Goal: Check status

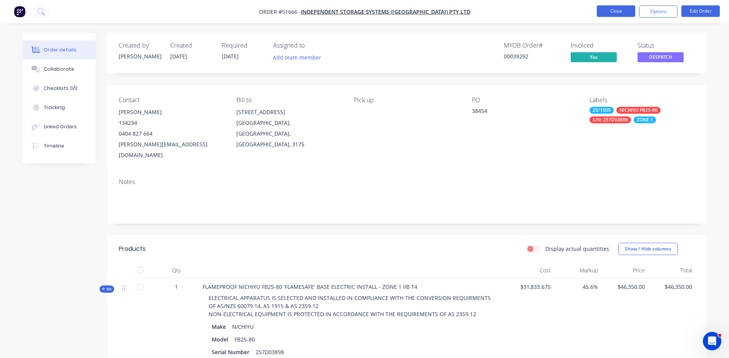
click at [625, 9] on button "Close" at bounding box center [616, 11] width 38 height 12
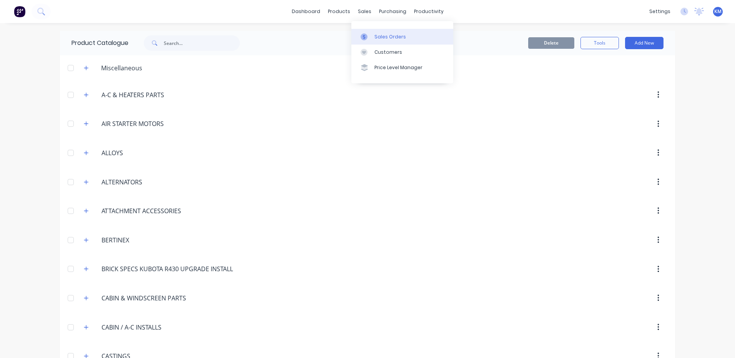
click at [374, 37] on div "Sales Orders" at bounding box center [390, 36] width 32 height 7
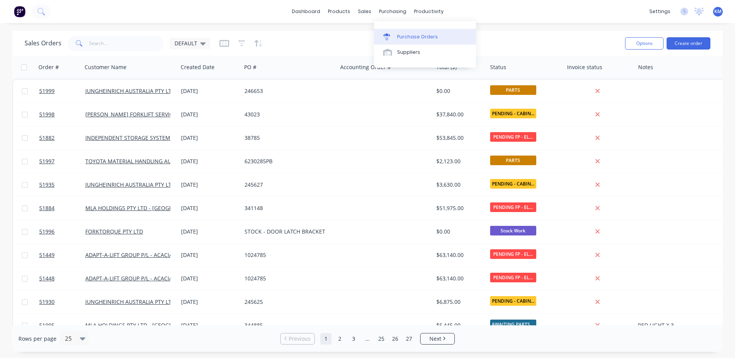
click at [407, 43] on link "Purchase Orders" at bounding box center [425, 36] width 102 height 15
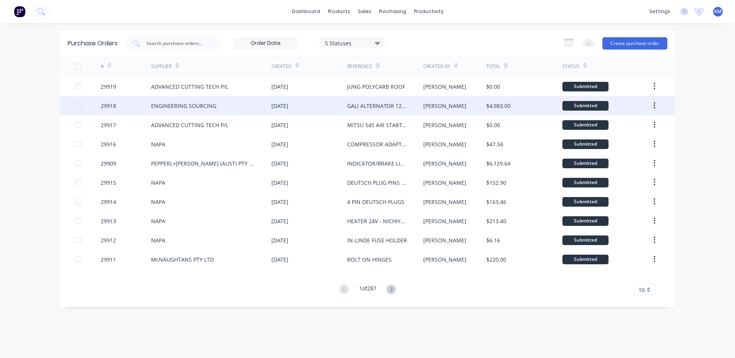
click at [328, 104] on div "[DATE]" at bounding box center [309, 105] width 76 height 19
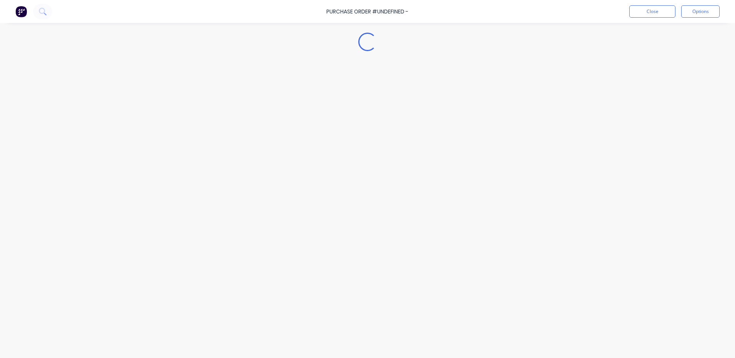
type textarea "x"
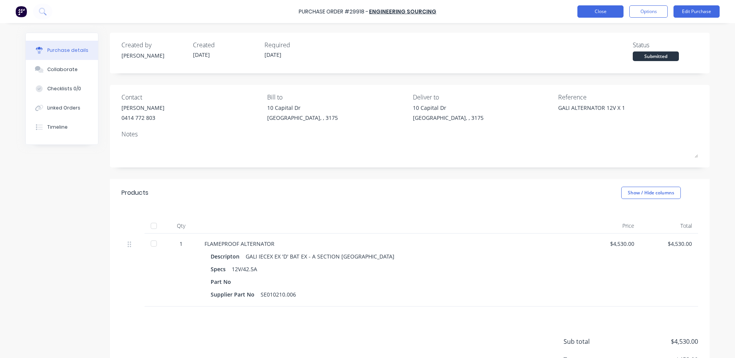
click at [605, 15] on button "Close" at bounding box center [600, 11] width 46 height 12
